Goal: Task Accomplishment & Management: Manage account settings

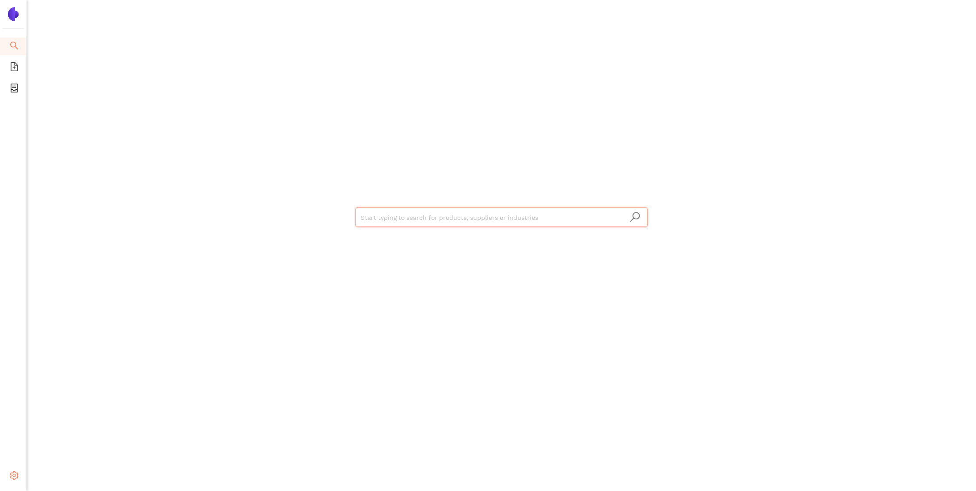
click at [16, 475] on icon "setting" at bounding box center [14, 476] width 9 height 9
click at [58, 475] on span "Logout" at bounding box center [54, 476] width 20 height 7
click at [12, 474] on icon "setting" at bounding box center [14, 476] width 8 height 9
click at [60, 474] on span "Logout" at bounding box center [54, 476] width 20 height 7
click at [16, 464] on ul "Search eSourcing Templates eSourcing Projects Settings" at bounding box center [13, 263] width 27 height 455
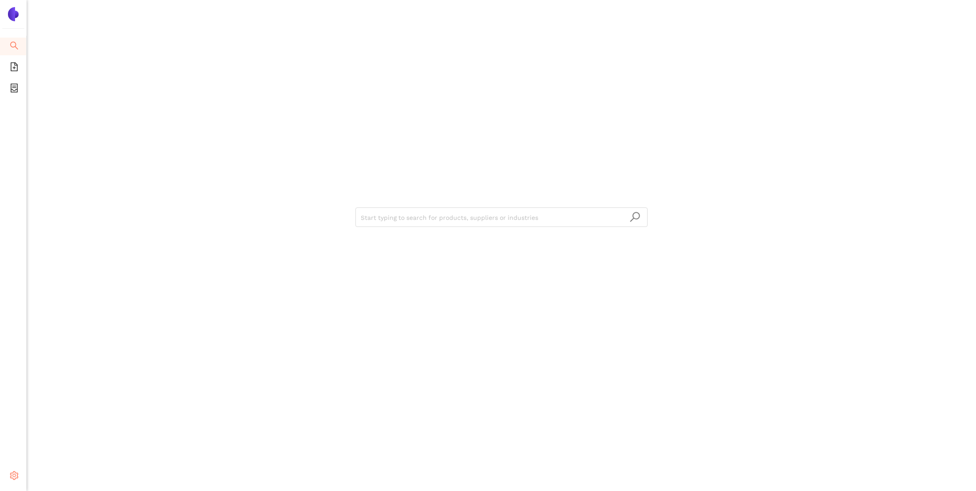
click at [18, 477] on icon "setting" at bounding box center [14, 476] width 9 height 9
click at [62, 475] on span "Logout" at bounding box center [54, 476] width 20 height 7
